Goal: Check status: Check status

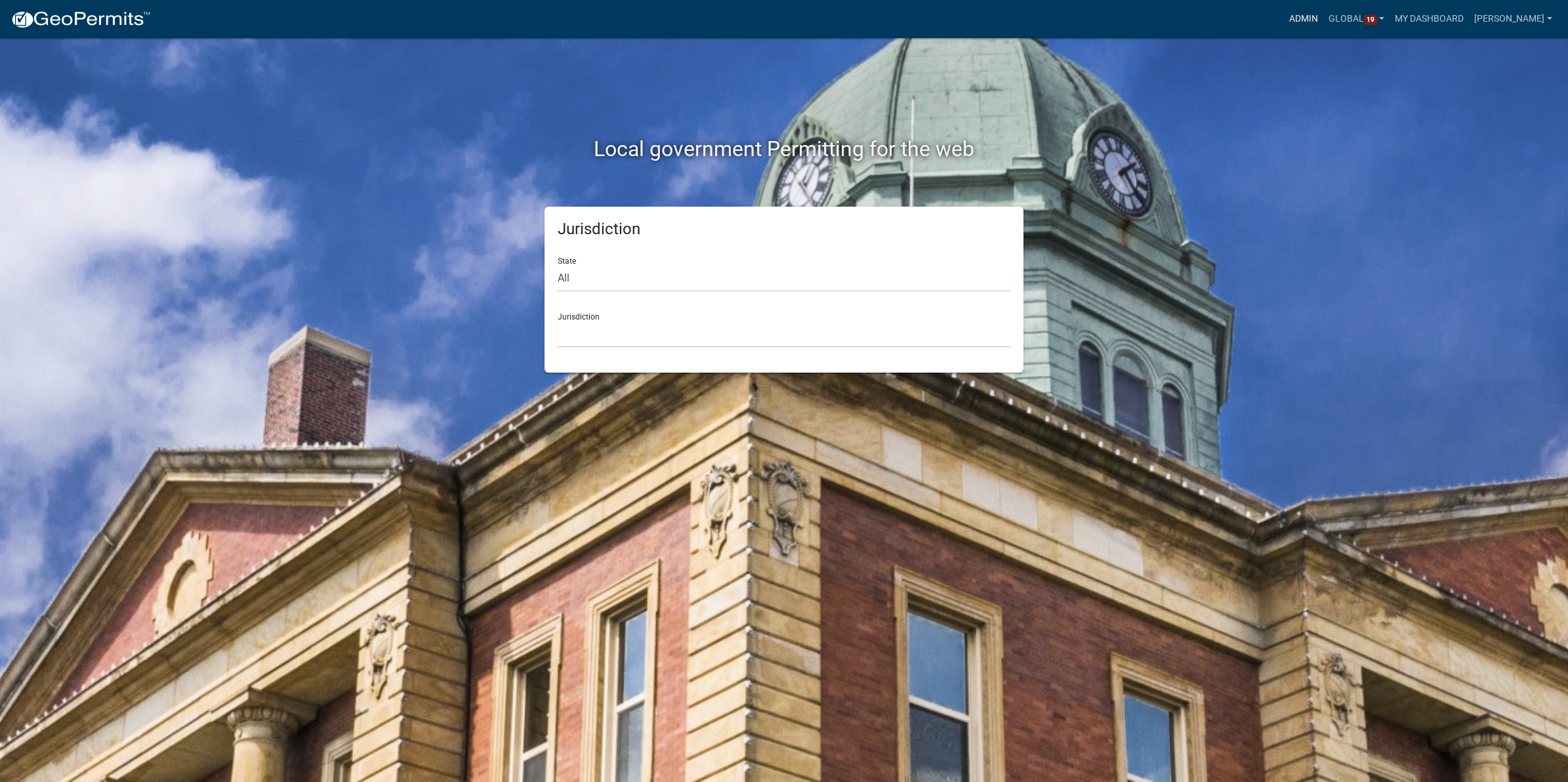
click at [1284, 15] on link "Admin" at bounding box center [1304, 19] width 40 height 25
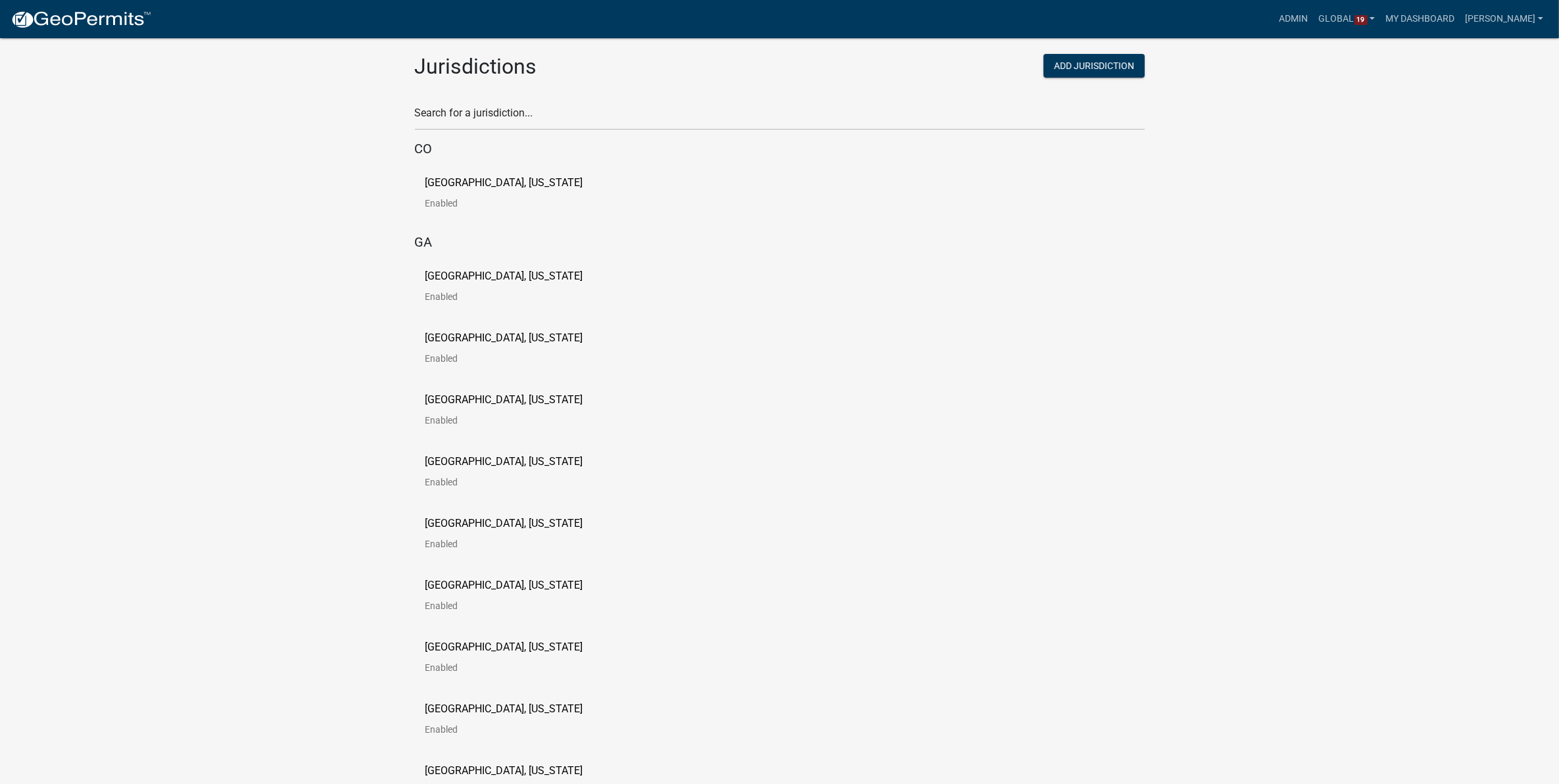
click at [723, 99] on div "Search for a jurisdiction..." at bounding box center [780, 107] width 730 height 45
click at [698, 119] on input "text" at bounding box center [780, 117] width 730 height 27
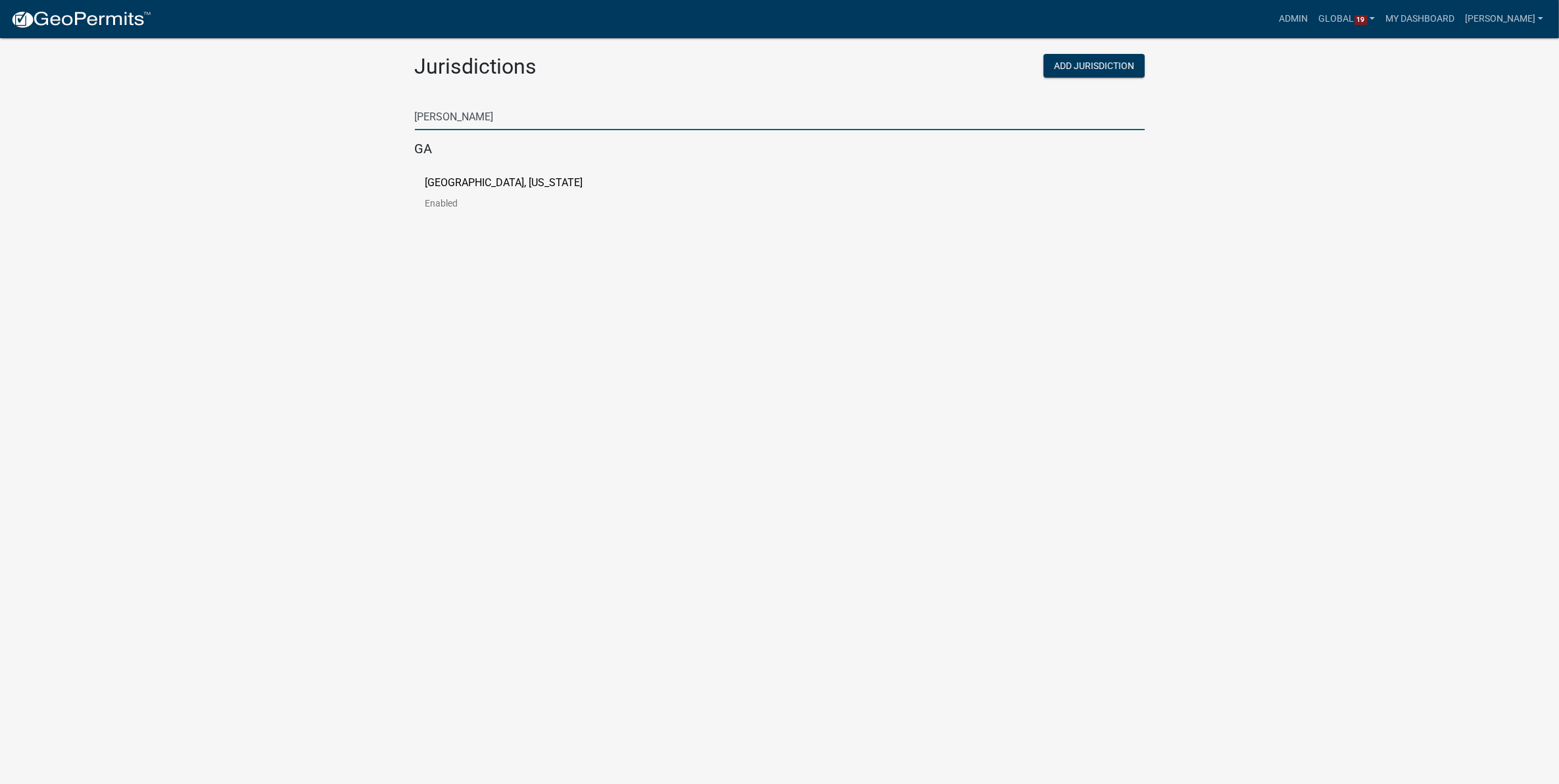
type input "[PERSON_NAME]"
drag, startPoint x: 865, startPoint y: 247, endPoint x: 583, endPoint y: 242, distance: 282.0
click at [864, 247] on body "Internet Explorer does NOT work with GeoPermits. Get a new browser for more sec…" at bounding box center [780, 407] width 1559 height 784
click at [490, 182] on p "[GEOGRAPHIC_DATA], [US_STATE]" at bounding box center [504, 183] width 158 height 11
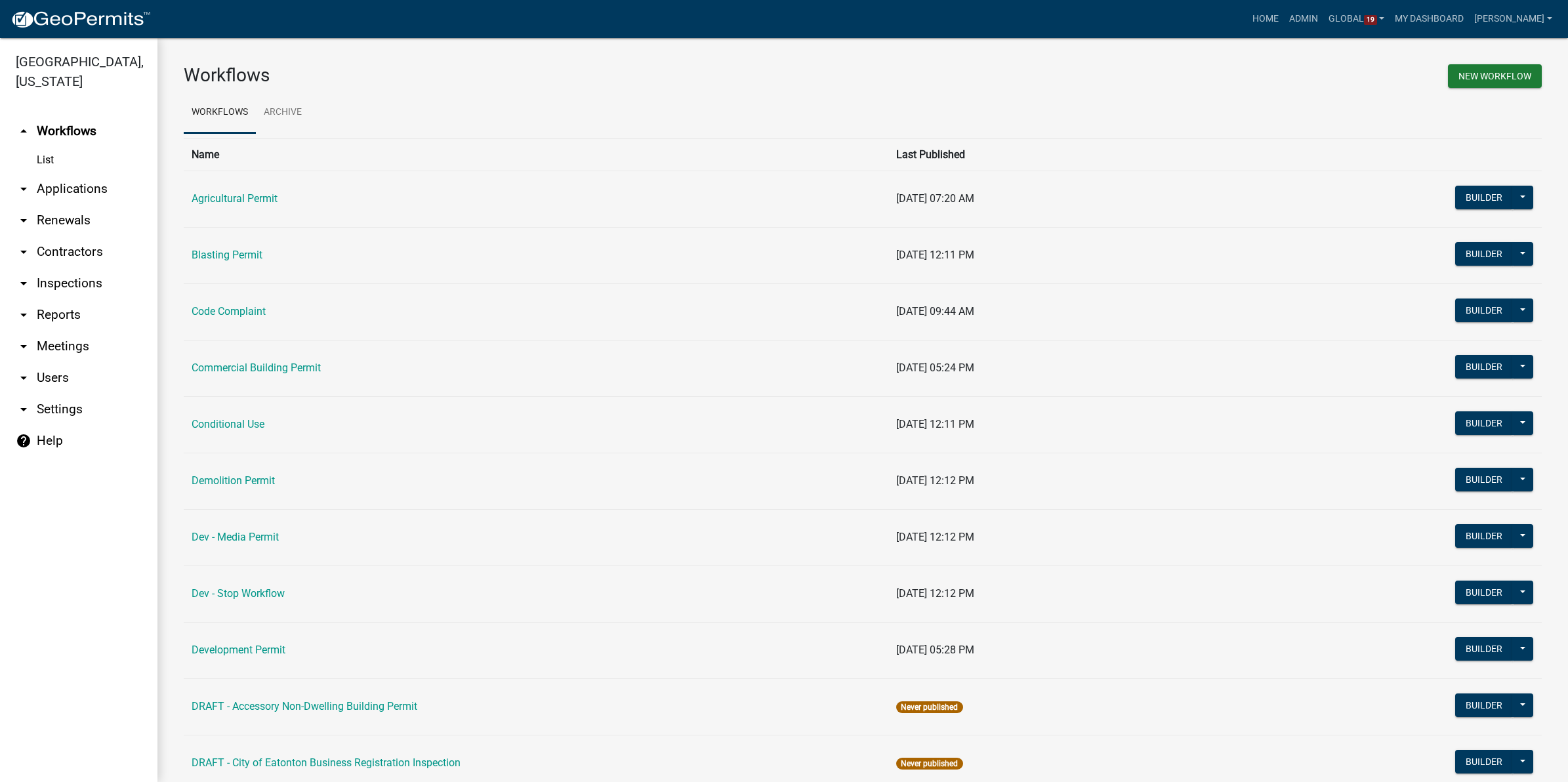
click at [54, 191] on link "arrow_drop_down Applications" at bounding box center [78, 188] width 158 height 32
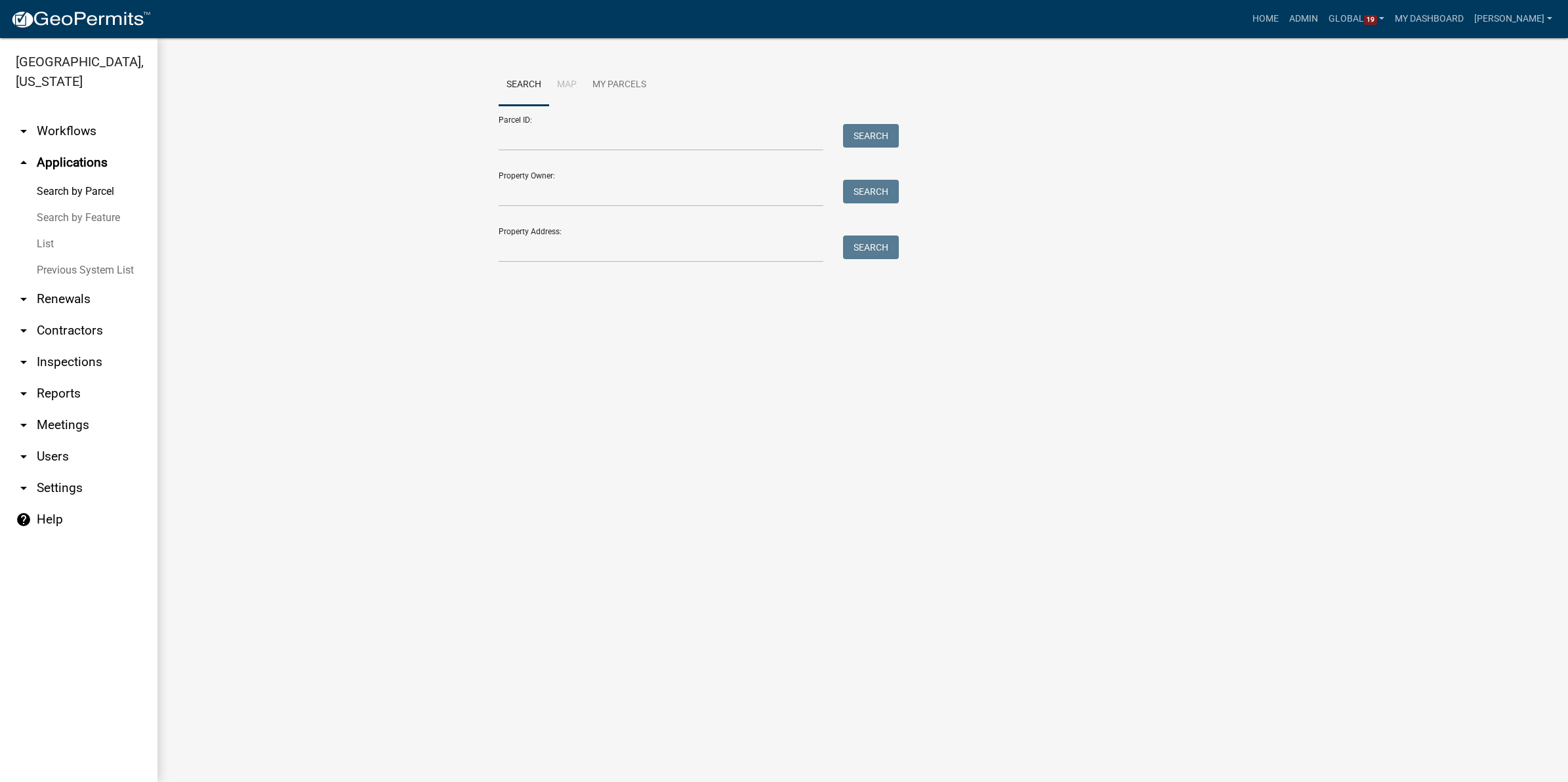
click at [44, 244] on link "List" at bounding box center [78, 243] width 158 height 26
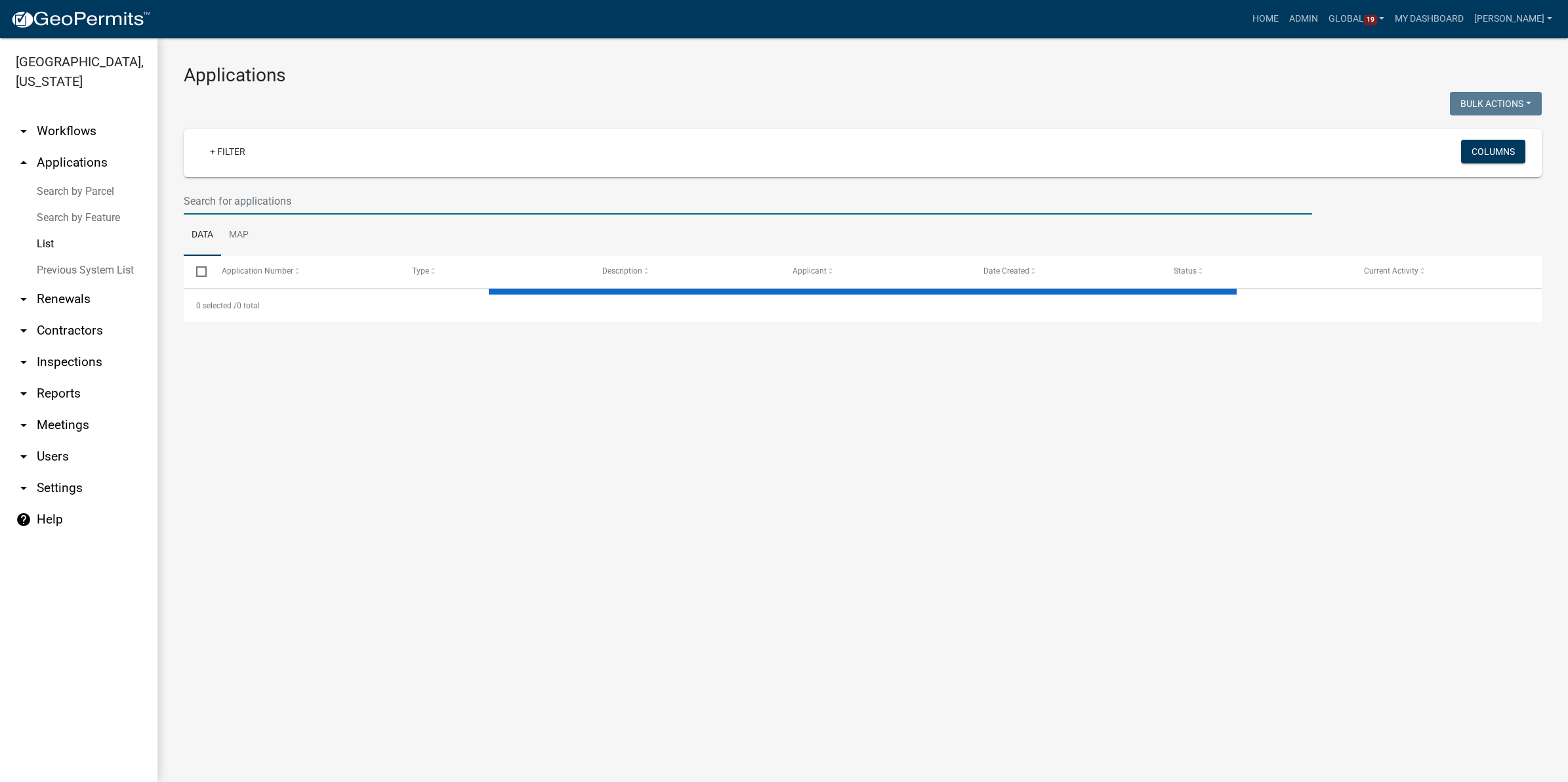
click at [305, 196] on input "text" at bounding box center [748, 201] width 1128 height 27
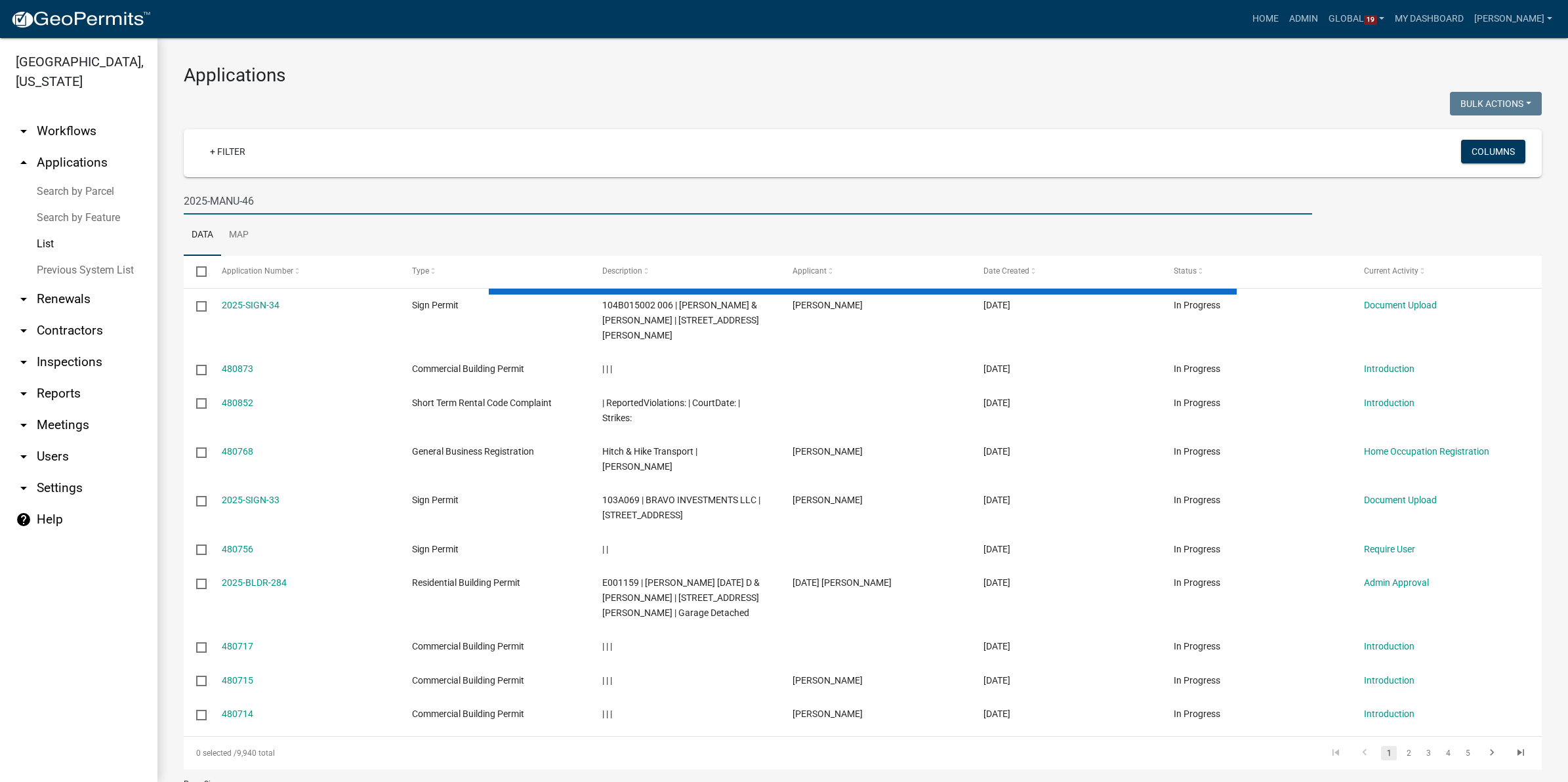
type input "2025-MANU-46"
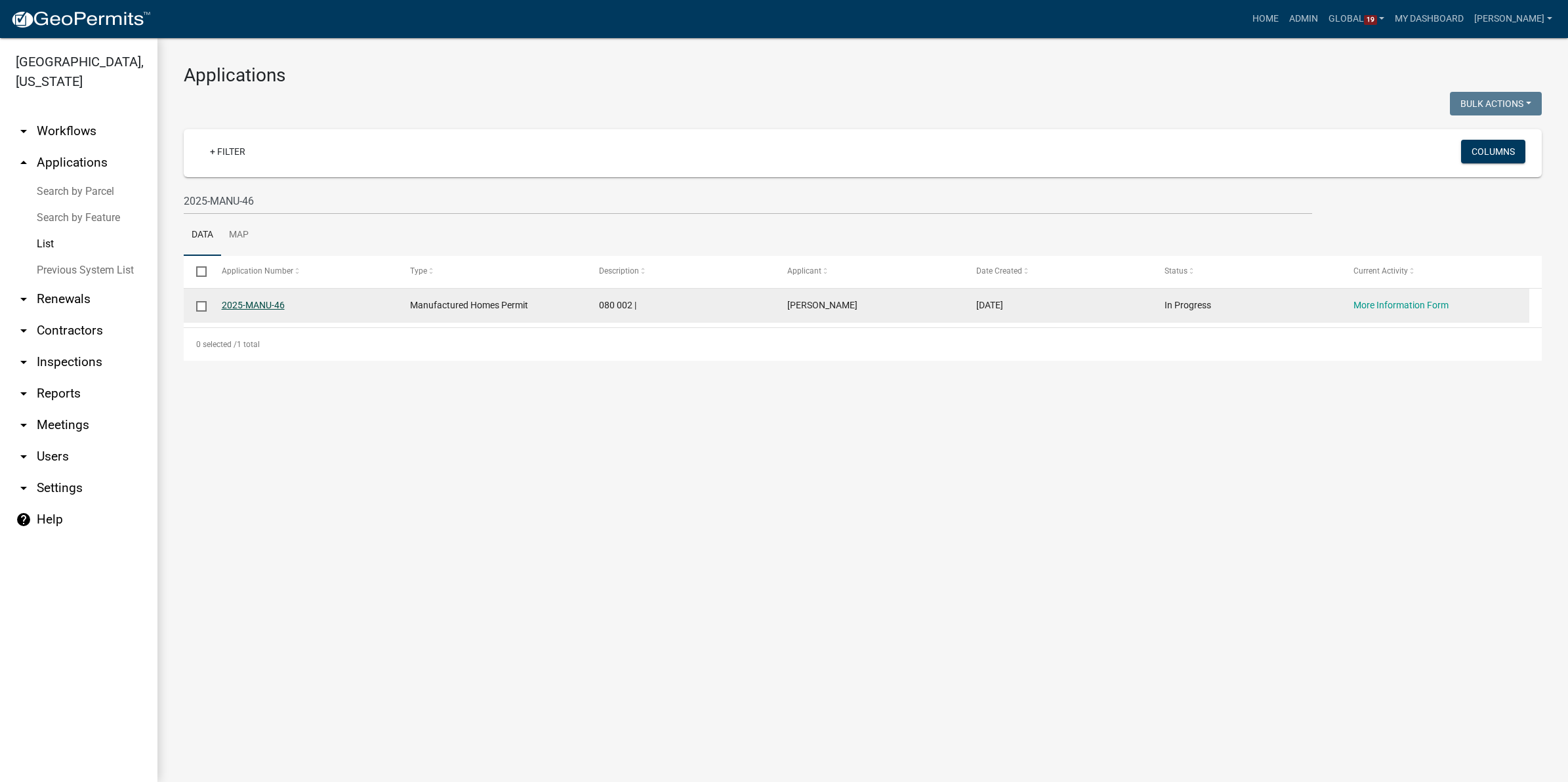
click at [258, 302] on link "2025-MANU-46" at bounding box center [253, 305] width 63 height 11
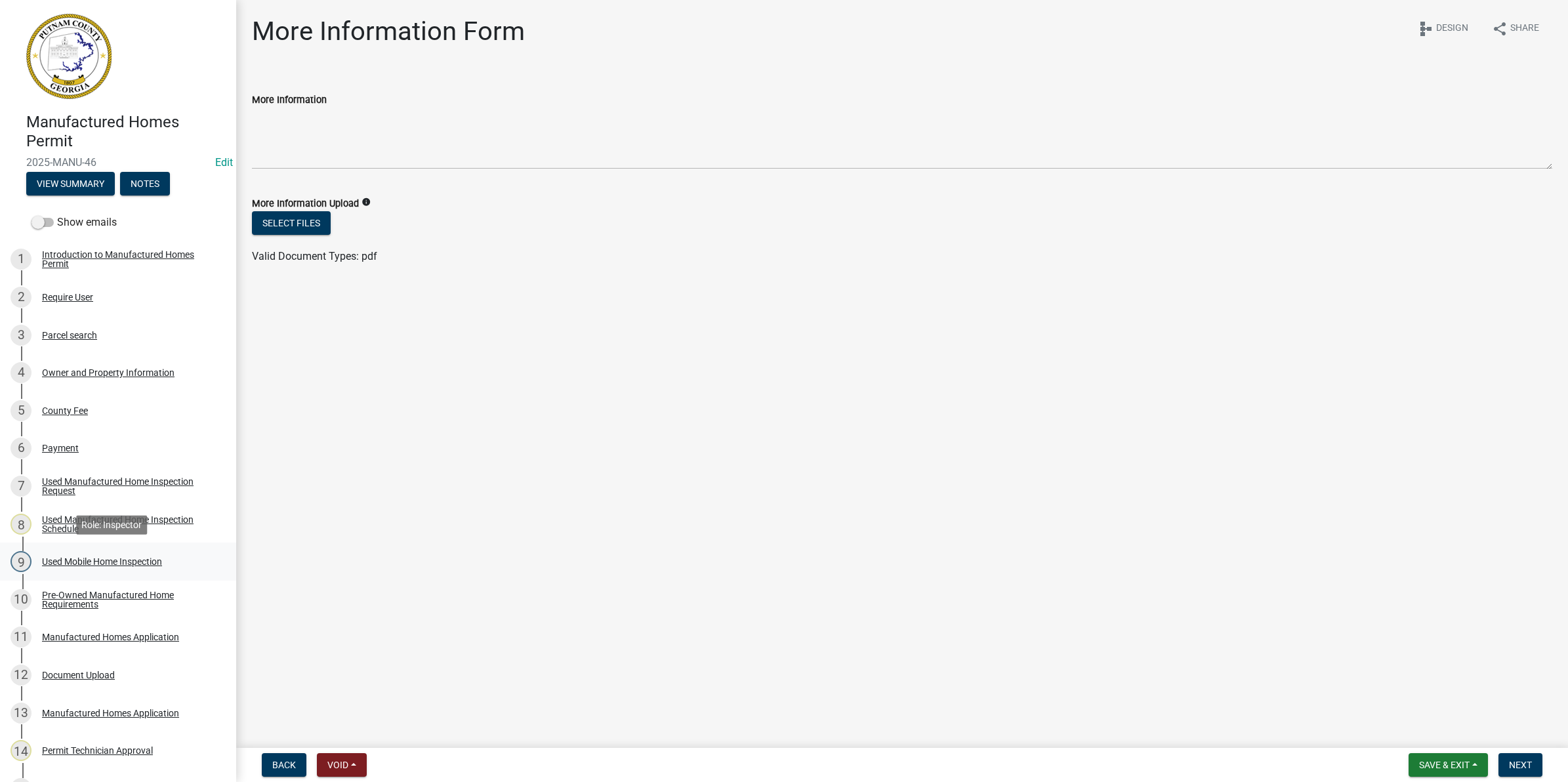
click at [127, 559] on div "Used Mobile Home Inspection" at bounding box center [102, 561] width 120 height 9
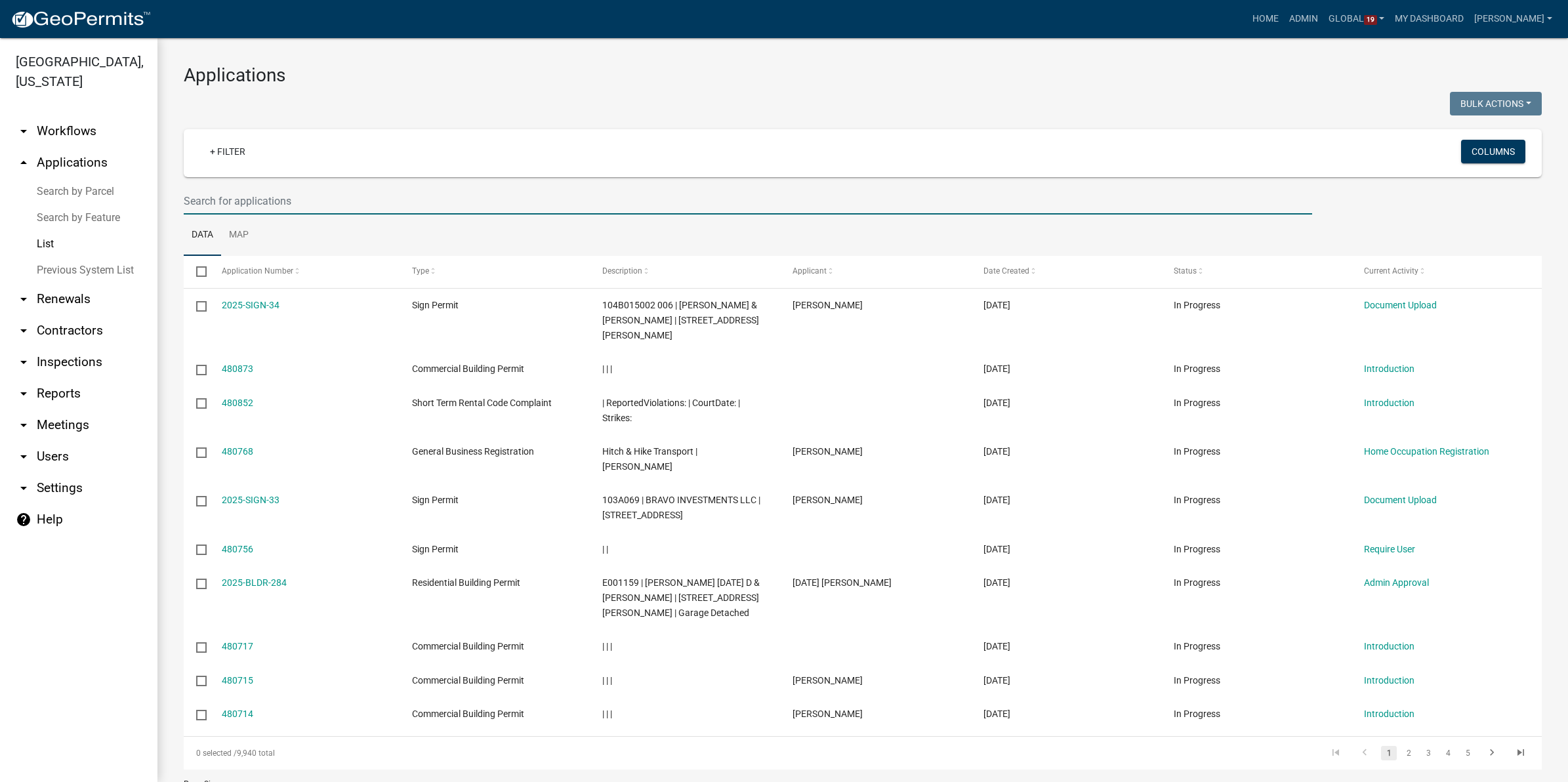
click at [344, 200] on input "text" at bounding box center [748, 201] width 1128 height 27
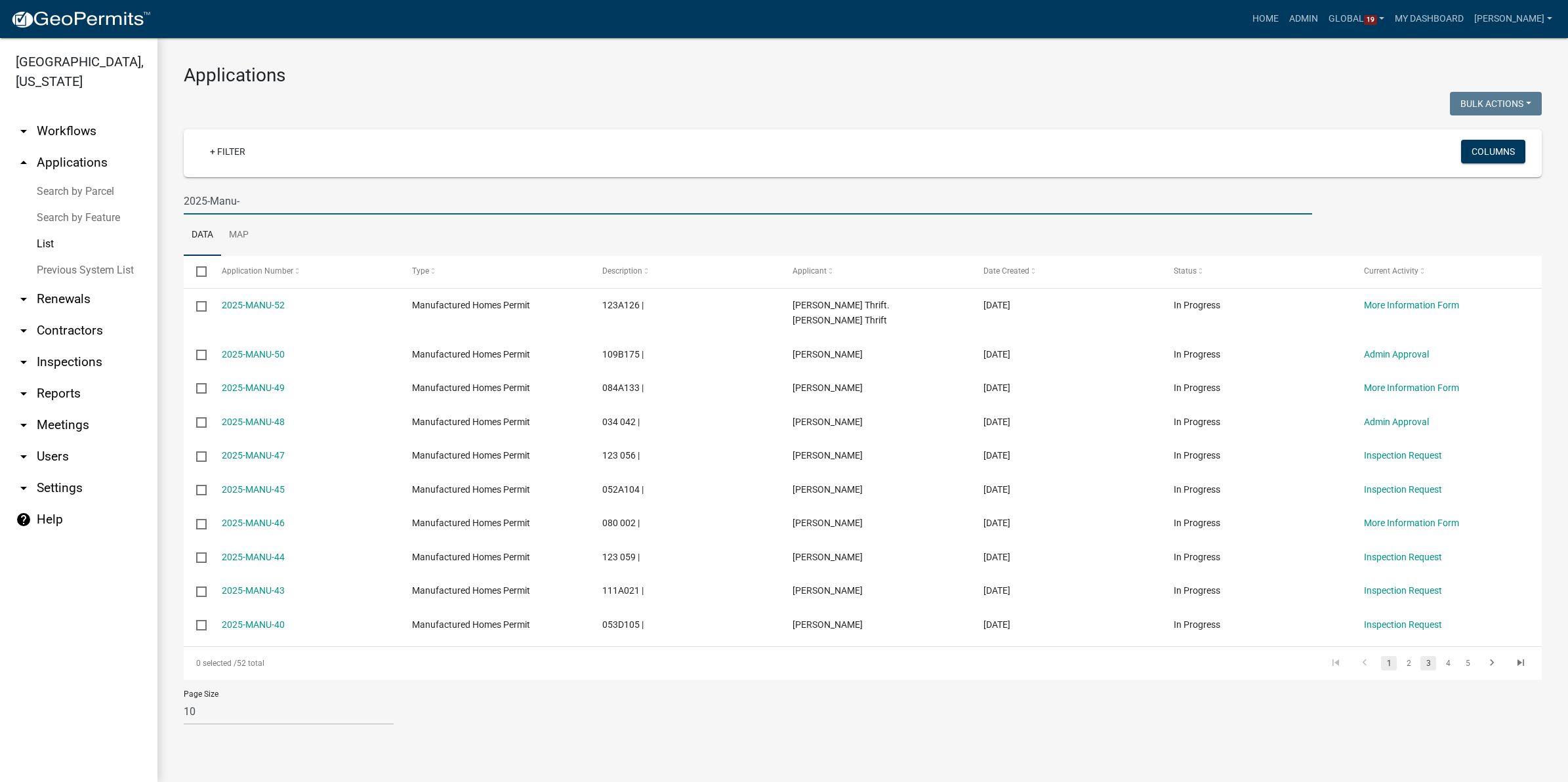
type input "2025-Manu-"
click at [1426, 662] on link "3" at bounding box center [1427, 663] width 15 height 14
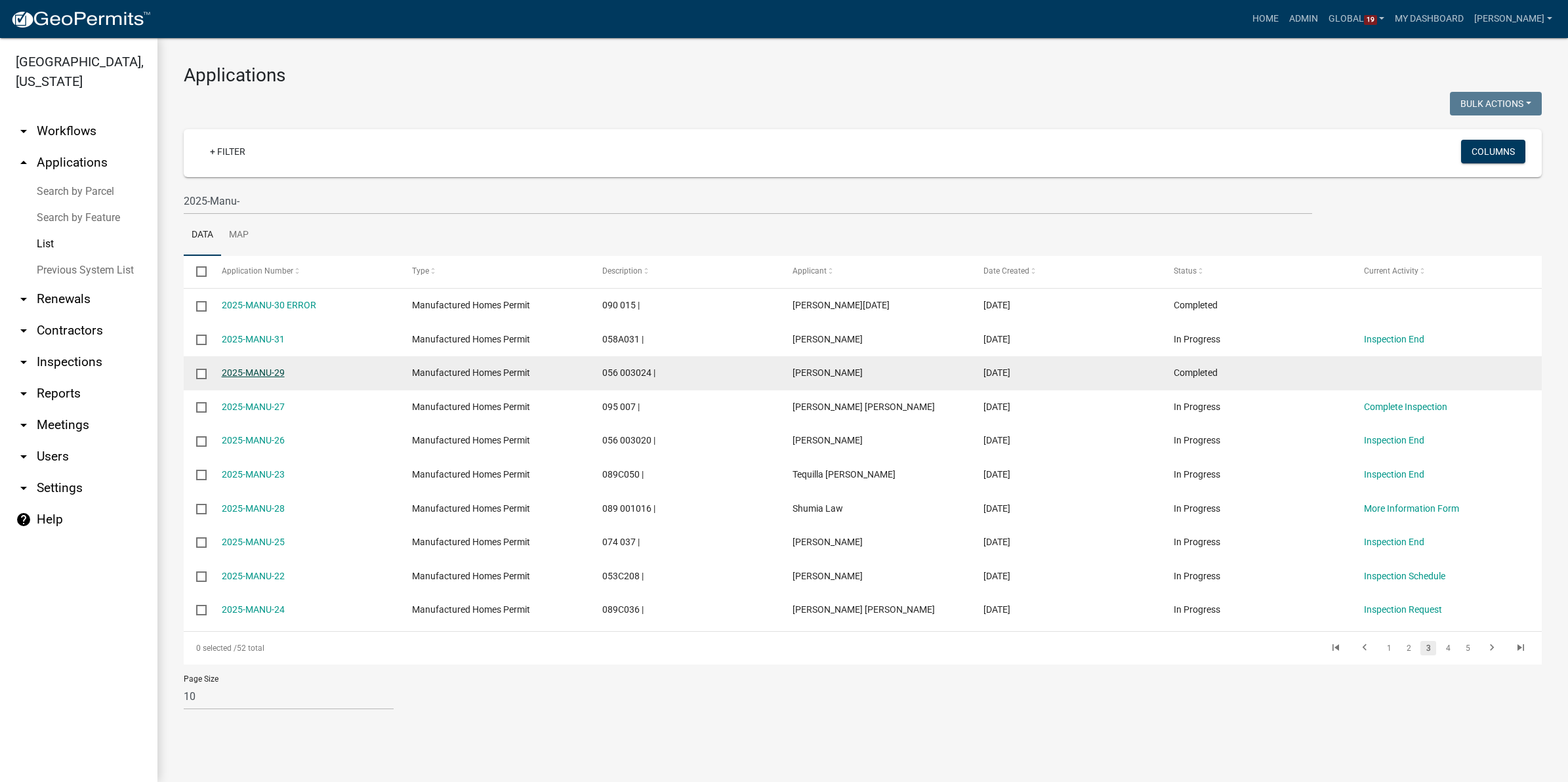
click at [263, 373] on link "2025-MANU-29" at bounding box center [253, 373] width 63 height 11
